Goal: Browse casually

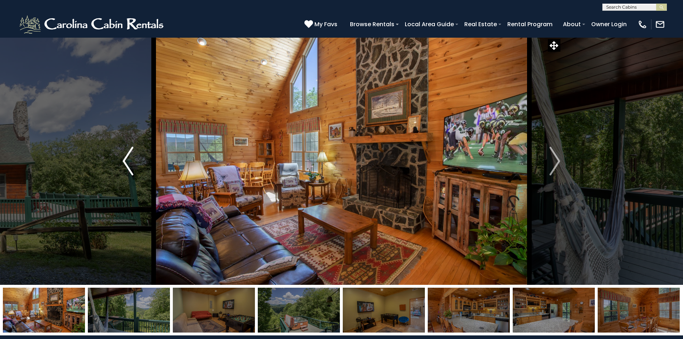
click at [124, 157] on img "Previous" at bounding box center [128, 161] width 11 height 29
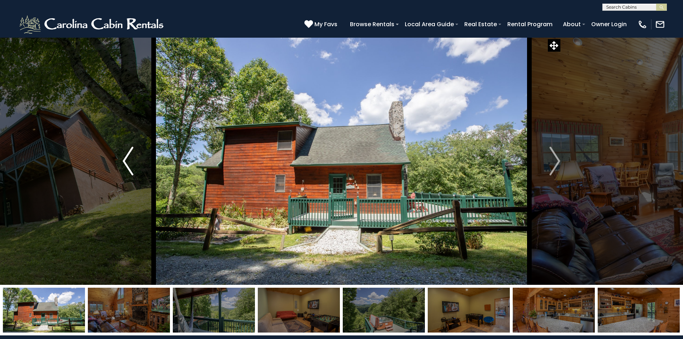
click at [124, 158] on img "Previous" at bounding box center [128, 161] width 11 height 29
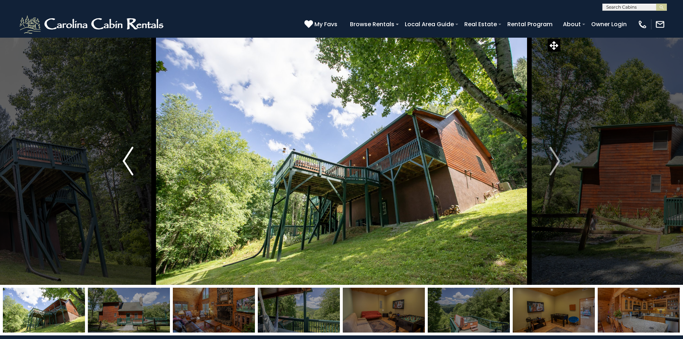
click at [124, 158] on img "Previous" at bounding box center [128, 161] width 11 height 29
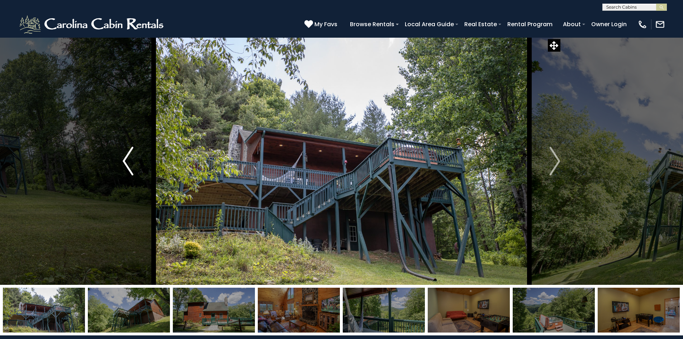
click at [124, 158] on img "Previous" at bounding box center [128, 161] width 11 height 29
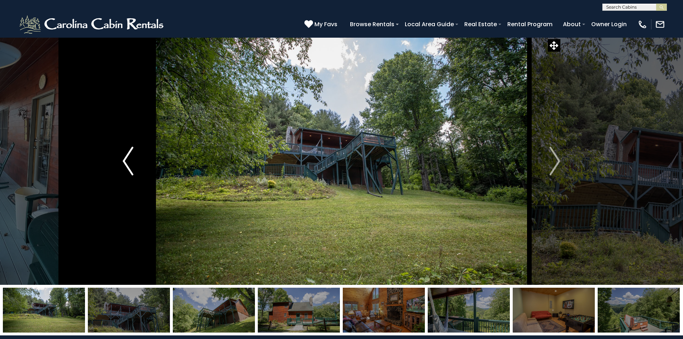
click at [124, 158] on img "Previous" at bounding box center [128, 161] width 11 height 29
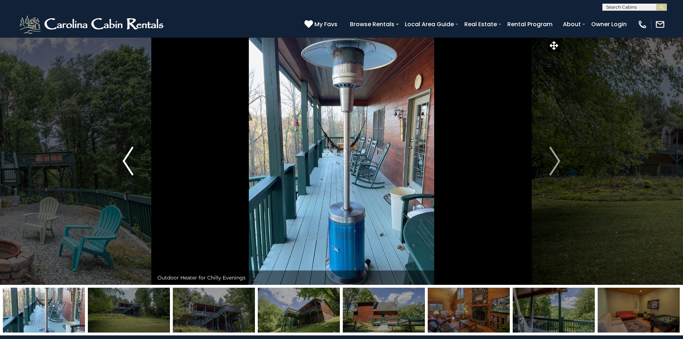
click at [124, 157] on img "Previous" at bounding box center [128, 161] width 11 height 29
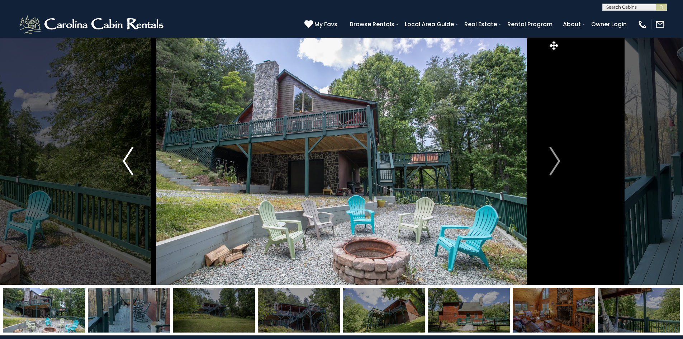
click at [124, 157] on img "Previous" at bounding box center [128, 161] width 11 height 29
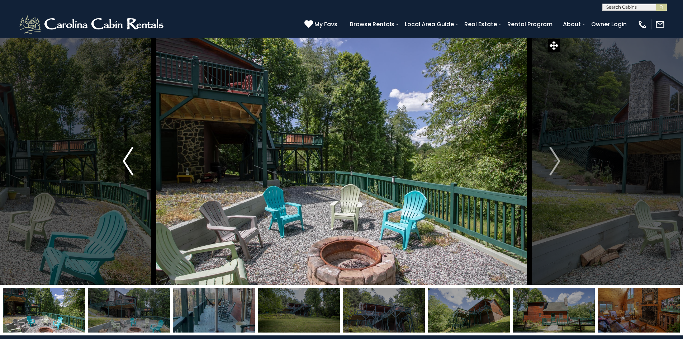
click at [124, 157] on img "Previous" at bounding box center [128, 161] width 11 height 29
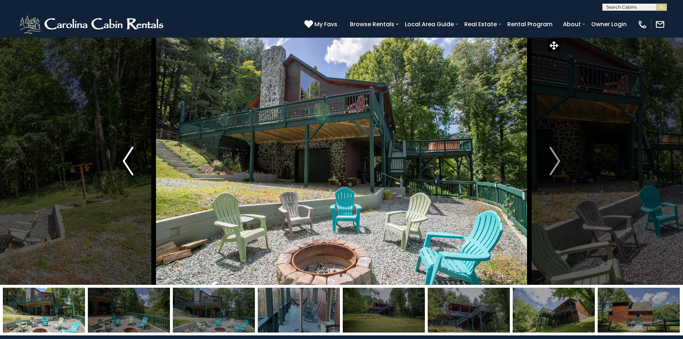
click at [124, 157] on img "Previous" at bounding box center [128, 161] width 11 height 29
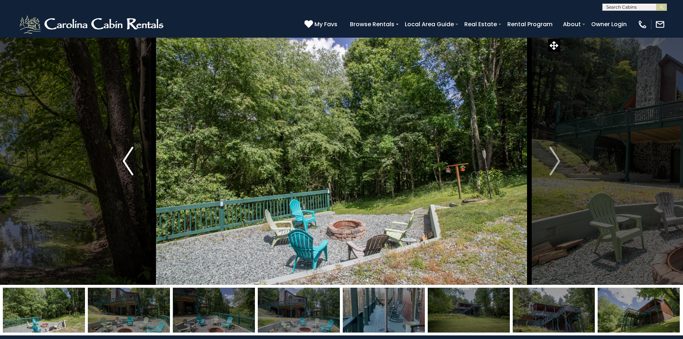
click at [124, 157] on img "Previous" at bounding box center [128, 161] width 11 height 29
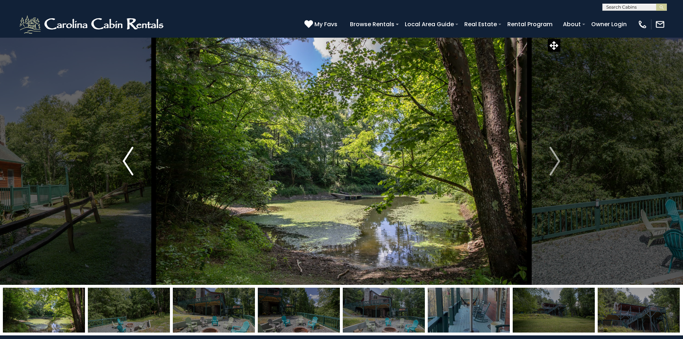
click at [124, 157] on img "Previous" at bounding box center [128, 161] width 11 height 29
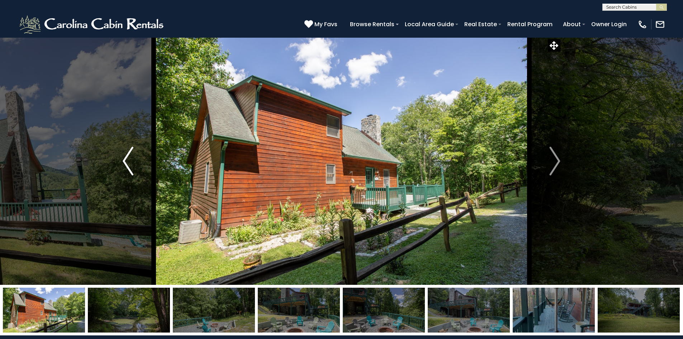
click at [124, 157] on img "Previous" at bounding box center [128, 161] width 11 height 29
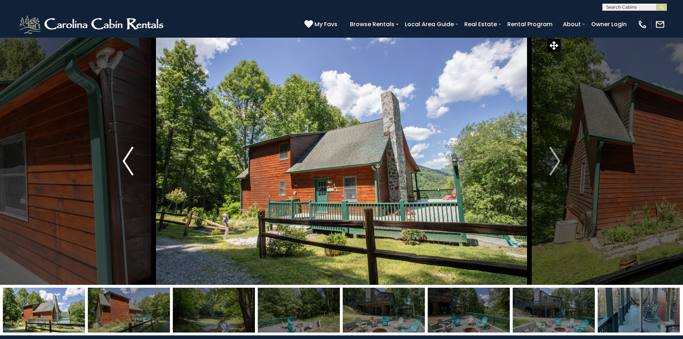
click at [124, 157] on img "Previous" at bounding box center [128, 161] width 11 height 29
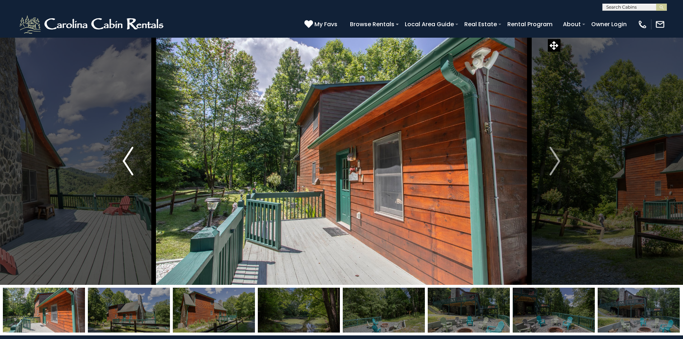
click at [124, 157] on img "Previous" at bounding box center [128, 161] width 11 height 29
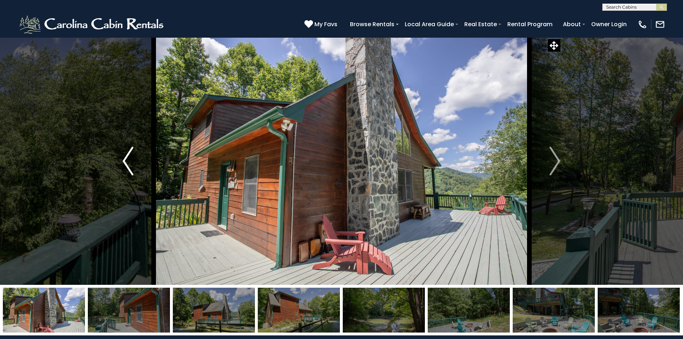
click at [124, 157] on img "Previous" at bounding box center [128, 161] width 11 height 29
